Goal: Information Seeking & Learning: Learn about a topic

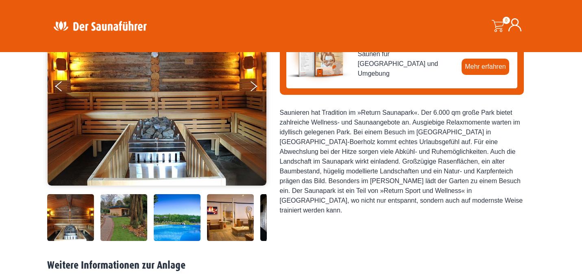
scroll to position [97, 0]
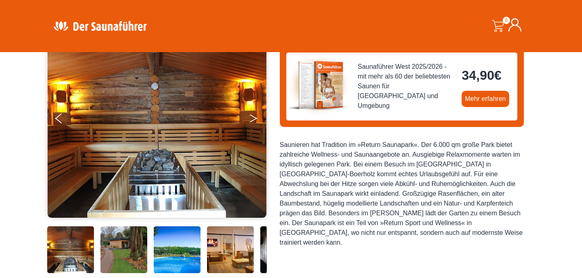
click at [251, 122] on button "Next" at bounding box center [259, 120] width 20 height 20
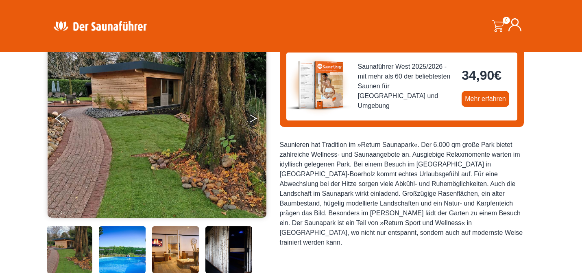
click at [251, 122] on button "Next" at bounding box center [259, 120] width 20 height 20
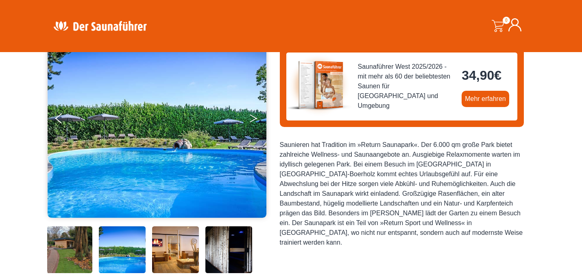
click at [251, 122] on button "Next" at bounding box center [259, 120] width 20 height 20
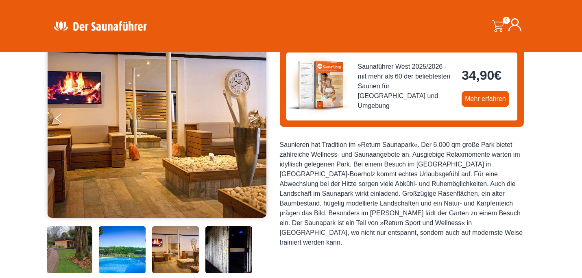
click at [251, 122] on button "Next" at bounding box center [259, 120] width 20 height 20
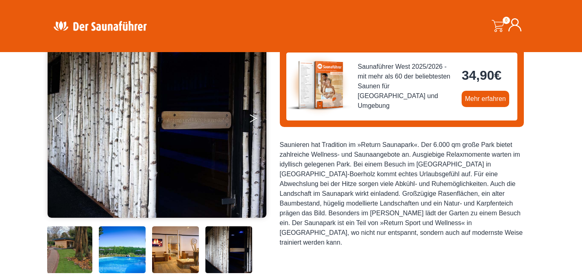
click at [251, 122] on button "Next" at bounding box center [259, 120] width 20 height 20
click at [250, 117] on button "Next" at bounding box center [259, 120] width 20 height 20
click at [251, 117] on button "Next" at bounding box center [259, 120] width 20 height 20
click at [252, 117] on button "Next" at bounding box center [259, 120] width 20 height 20
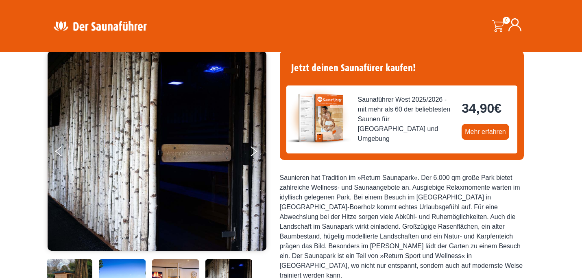
scroll to position [0, 0]
